Goal: Task Accomplishment & Management: Manage account settings

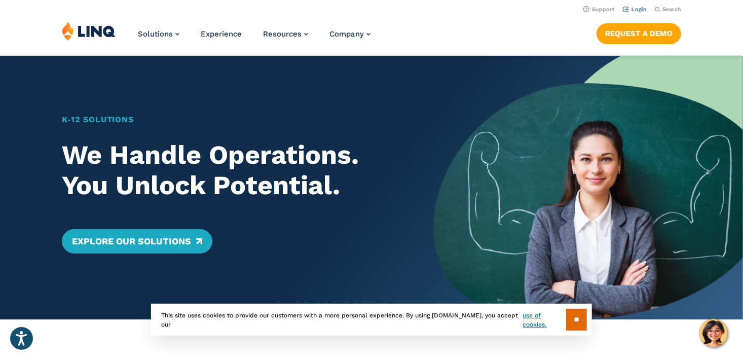
click at [634, 6] on li "Login" at bounding box center [635, 8] width 24 height 11
click at [633, 15] on header "Support Login Search Search for: Solutions Nutrition Overview NEW School Nutrit…" at bounding box center [371, 27] width 743 height 55
click at [635, 9] on link "Login" at bounding box center [635, 9] width 24 height 7
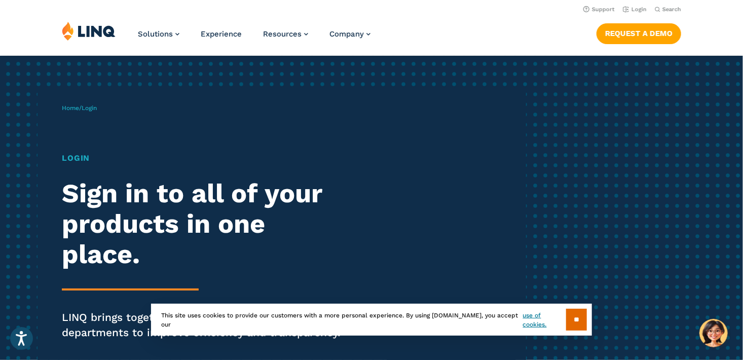
click at [70, 161] on h1 "Login" at bounding box center [205, 158] width 286 height 12
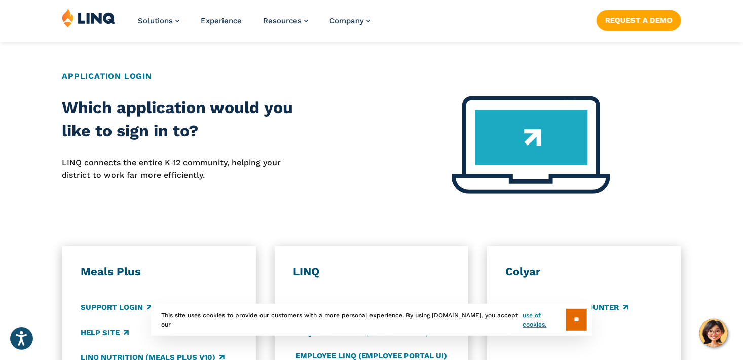
scroll to position [395, 0]
click at [112, 79] on h2 "Application Login" at bounding box center [371, 75] width 619 height 12
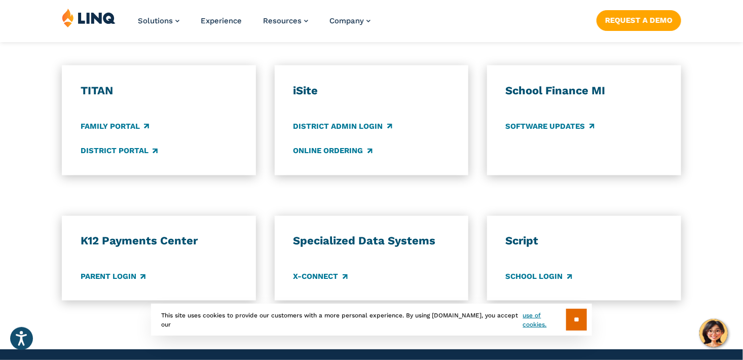
scroll to position [783, 0]
